Goal: Transaction & Acquisition: Book appointment/travel/reservation

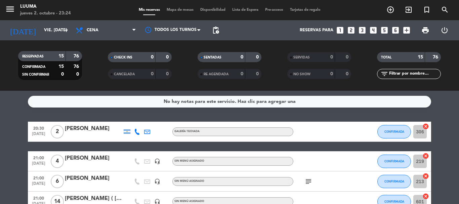
click at [174, 12] on span "Mapa de mesas" at bounding box center [180, 10] width 34 height 4
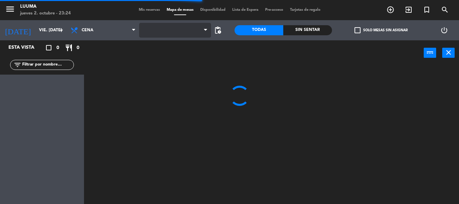
click at [172, 34] on span at bounding box center [175, 30] width 72 height 15
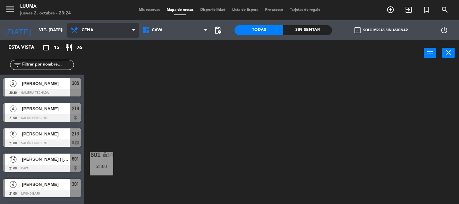
click at [116, 31] on span "Cena" at bounding box center [103, 30] width 72 height 15
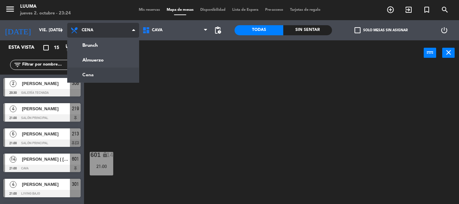
click at [117, 73] on ng-component "menu Luuma jueves 2. octubre - 23:24 Mis reservas Mapa de mesas Disponibilidad …" at bounding box center [229, 102] width 459 height 204
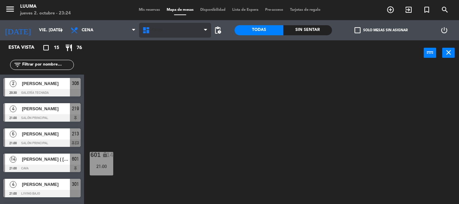
click at [180, 36] on span "Cava" at bounding box center [175, 30] width 72 height 15
click at [188, 118] on ng-component "menu Luuma jueves 2. octubre - 23:24 Mis reservas Mapa de mesas Disponibilidad …" at bounding box center [229, 102] width 459 height 204
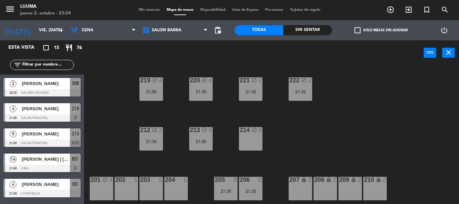
click at [278, 159] on div "220 block 4 21:30 221 block 2 21:30 219 block 4 21:00 222 block 2 21:30 213 blo…" at bounding box center [274, 134] width 370 height 138
click at [252, 186] on div "206 8 21:30" at bounding box center [251, 189] width 24 height 24
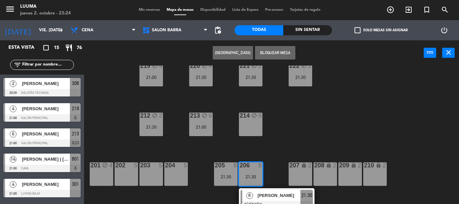
scroll to position [20, 0]
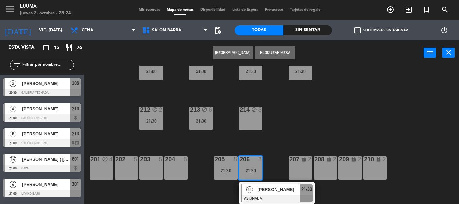
click at [223, 167] on div "205 8 21:30" at bounding box center [226, 168] width 24 height 24
click at [274, 132] on div "220 block 4 21:30 221 block 2 21:30 219 block 4 21:00 222 block 2 21:30 213 blo…" at bounding box center [274, 134] width 370 height 138
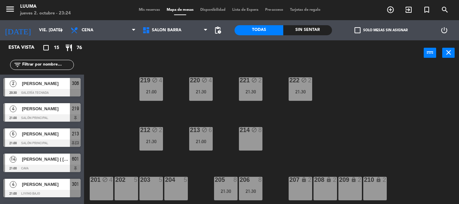
click at [235, 177] on div "206" at bounding box center [239, 180] width 11 height 6
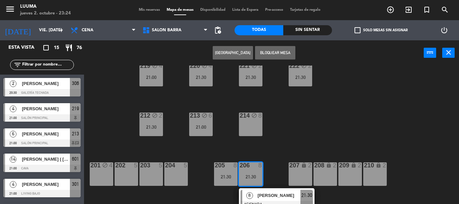
scroll to position [20, 0]
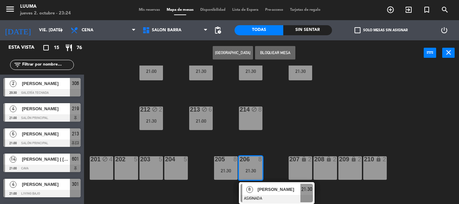
click at [291, 122] on div "220 block 4 21:30 221 block 2 21:30 219 block 4 21:00 222 block 2 21:30 213 blo…" at bounding box center [274, 134] width 370 height 138
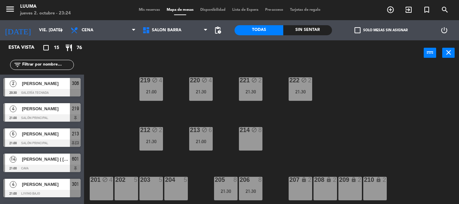
click at [178, 189] on div "204 5" at bounding box center [176, 189] width 24 height 24
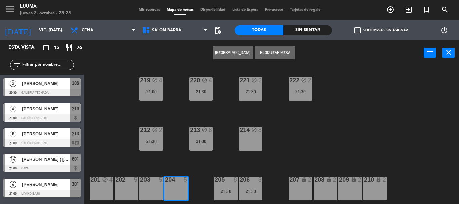
click at [228, 51] on button "[GEOGRAPHIC_DATA]" at bounding box center [233, 52] width 40 height 13
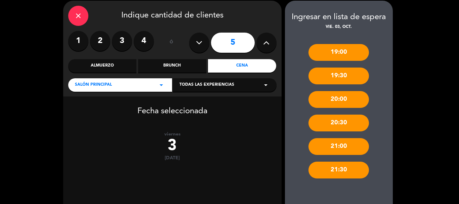
scroll to position [34, 0]
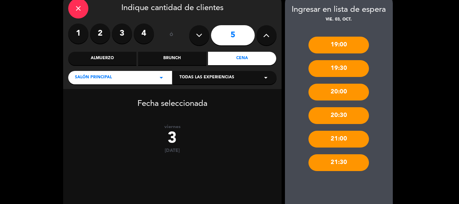
click at [150, 36] on label "4" at bounding box center [144, 34] width 20 height 20
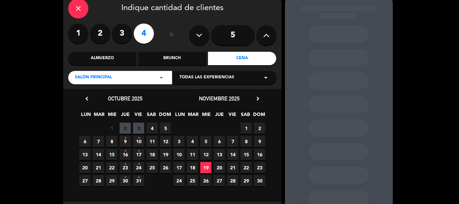
click at [136, 127] on span "3" at bounding box center [138, 128] width 11 height 11
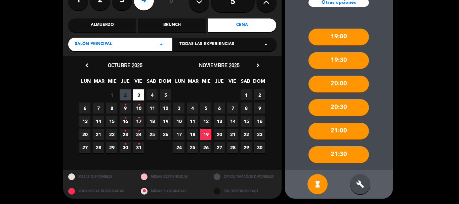
click at [365, 182] on div "build" at bounding box center [360, 184] width 20 height 20
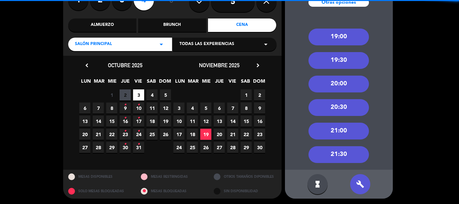
click at [349, 154] on div "21:30" at bounding box center [338, 154] width 60 height 17
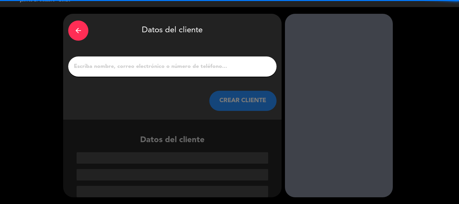
scroll to position [13, 0]
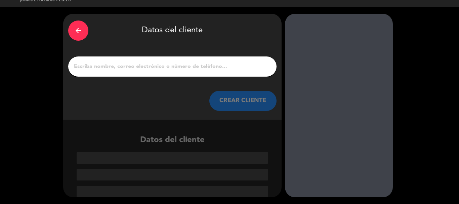
click at [213, 68] on input "1" at bounding box center [172, 66] width 198 height 9
paste input "[PERSON_NAME]"
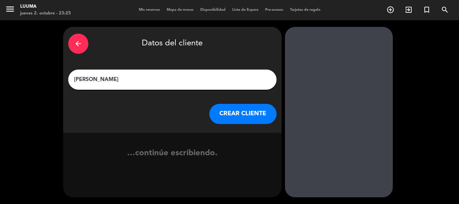
scroll to position [0, 0]
type input "[PERSON_NAME]"
click at [228, 109] on button "CREAR CLIENTE" at bounding box center [242, 114] width 67 height 20
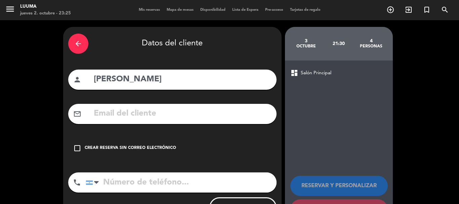
click at [132, 152] on div "check_box_outline_blank Crear reserva sin correo electrónico" at bounding box center [172, 148] width 208 height 20
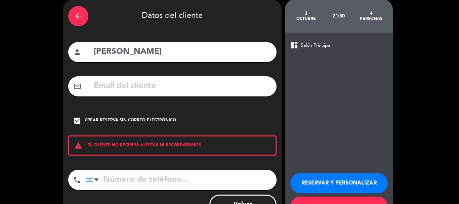
scroll to position [55, 0]
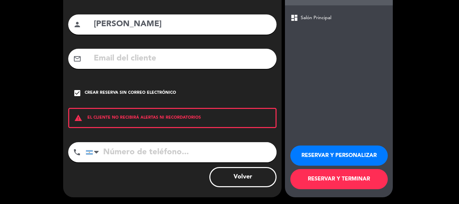
click at [347, 174] on button "RESERVAR Y TERMINAR" at bounding box center [338, 179] width 97 height 20
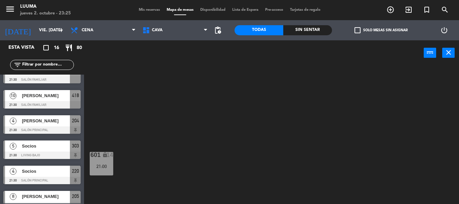
scroll to position [269, 0]
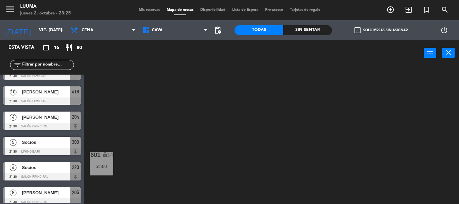
click at [47, 124] on div at bounding box center [41, 126] width 77 height 7
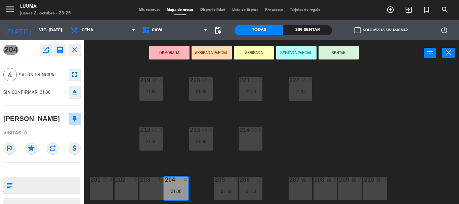
click at [144, 9] on span "Mis reservas" at bounding box center [149, 10] width 28 height 4
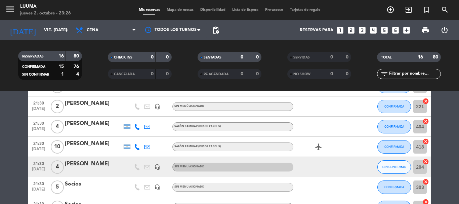
scroll to position [235, 0]
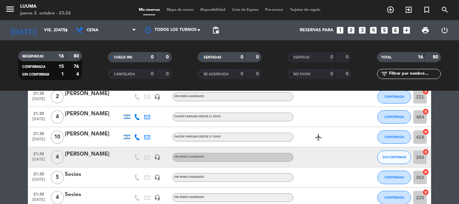
click at [96, 155] on div "[PERSON_NAME]" at bounding box center [93, 154] width 57 height 9
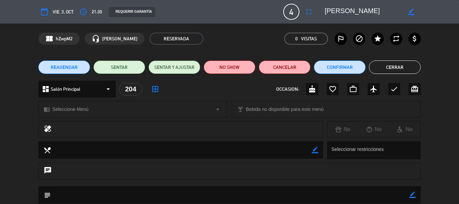
click at [409, 13] on icon "border_color" at bounding box center [411, 12] width 6 height 6
click at [326, 9] on textarea at bounding box center [362, 12] width 77 height 12
type textarea "[PERSON_NAME]"
click at [410, 13] on icon at bounding box center [411, 12] width 6 height 6
click at [408, 64] on button "Cerrar" at bounding box center [395, 66] width 52 height 13
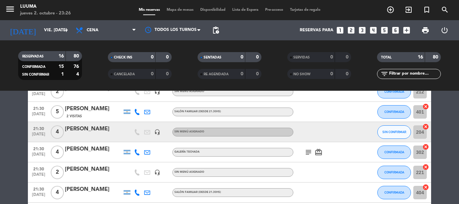
scroll to position [168, 0]
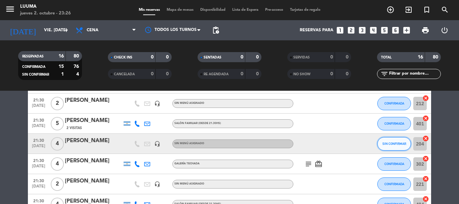
click at [393, 139] on button "SIN CONFIRMAR" at bounding box center [394, 143] width 34 height 13
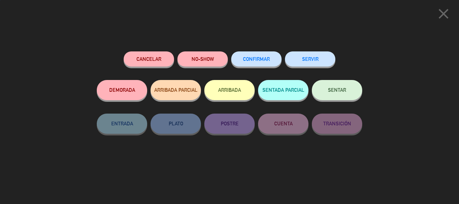
click at [249, 57] on span "CONFIRMAR" at bounding box center [256, 59] width 27 height 6
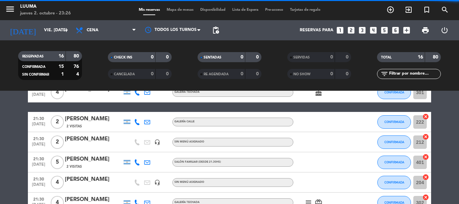
scroll to position [0, 0]
